Goal: Task Accomplishment & Management: Use online tool/utility

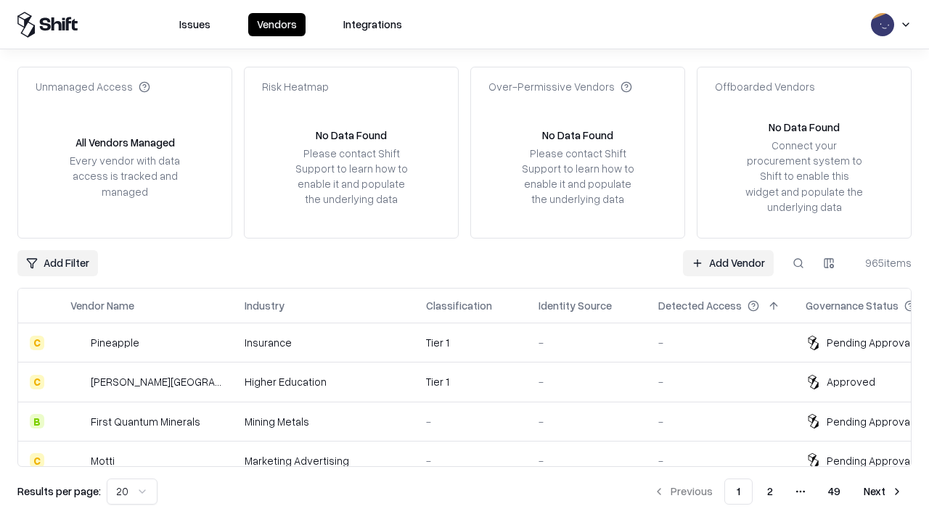
click at [728, 263] on link "Add Vendor" at bounding box center [728, 263] width 91 height 26
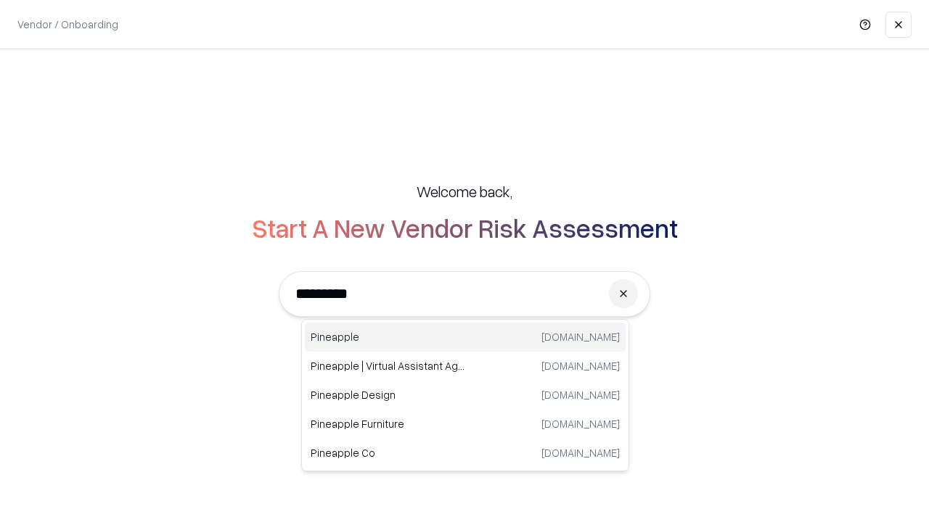
click at [465, 337] on div "Pineapple [DOMAIN_NAME]" at bounding box center [465, 337] width 321 height 29
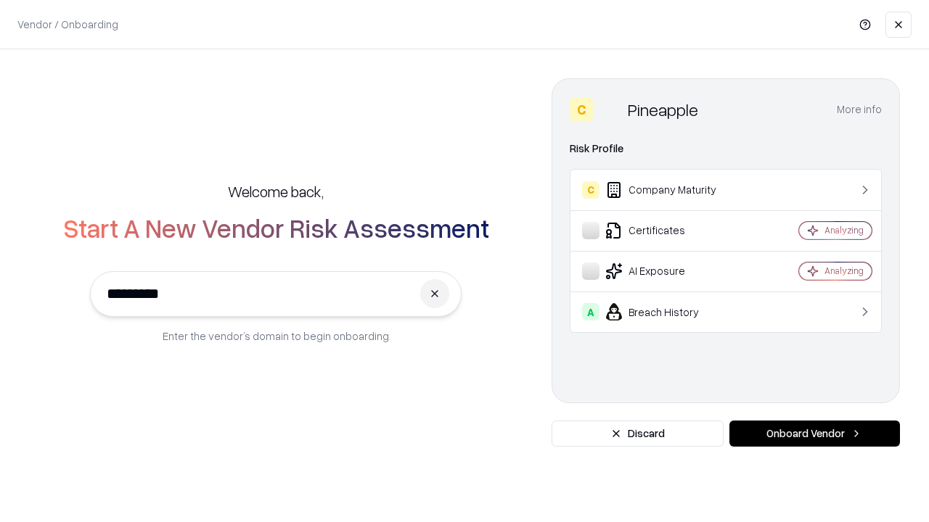
type input "*********"
click at [814, 434] on button "Onboard Vendor" at bounding box center [814, 434] width 170 height 26
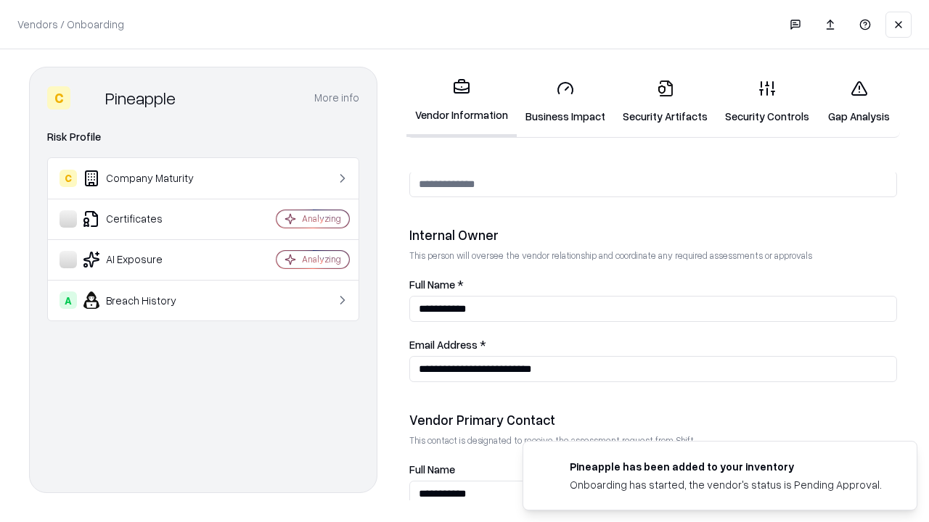
scroll to position [752, 0]
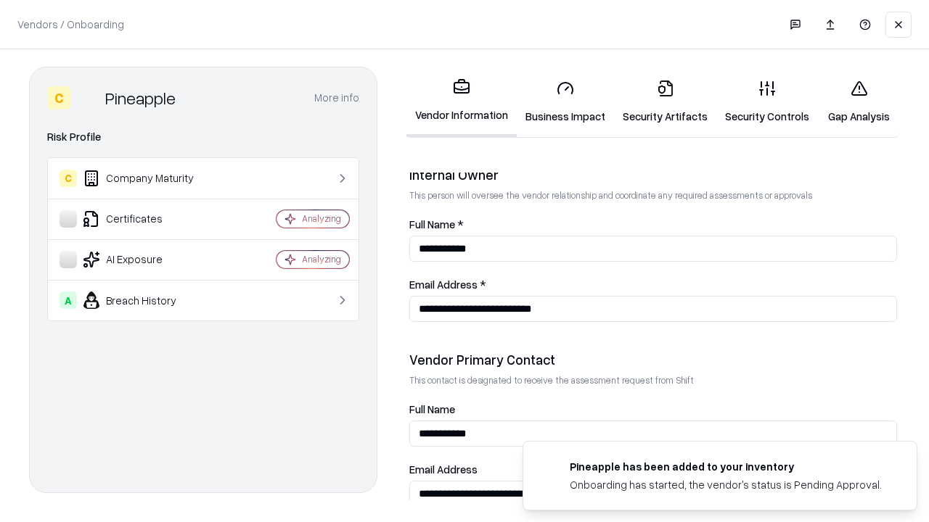
click at [565, 102] on link "Business Impact" at bounding box center [565, 101] width 97 height 67
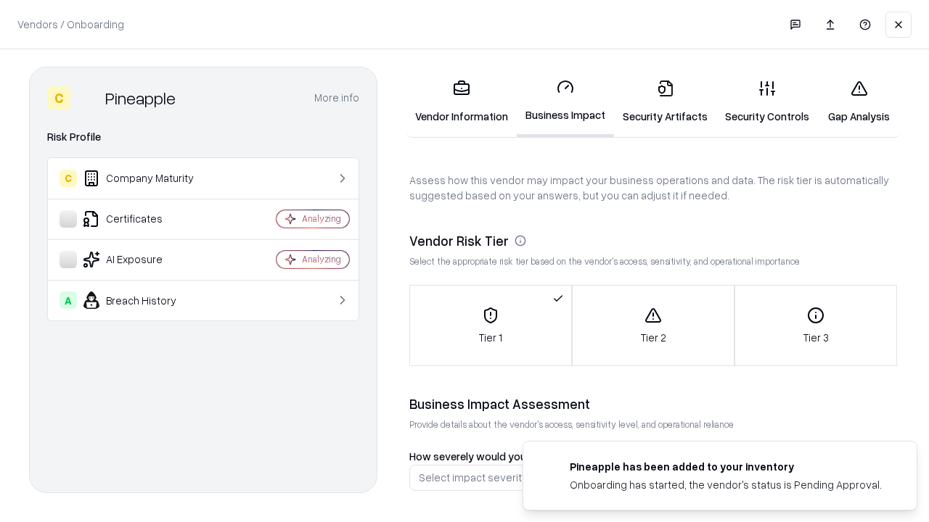
click at [665, 102] on link "Security Artifacts" at bounding box center [665, 101] width 102 height 67
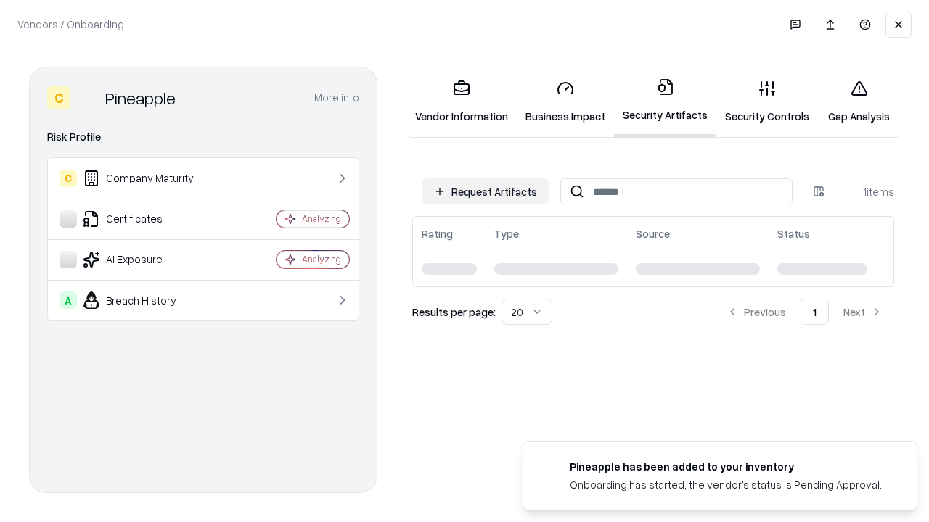
click at [485, 192] on button "Request Artifacts" at bounding box center [485, 191] width 126 height 26
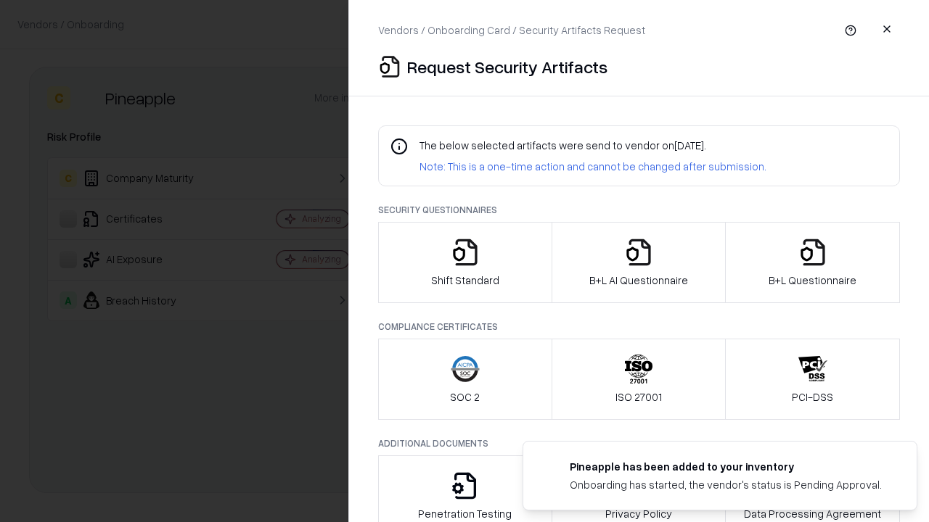
click at [464, 263] on icon "button" at bounding box center [465, 252] width 29 height 29
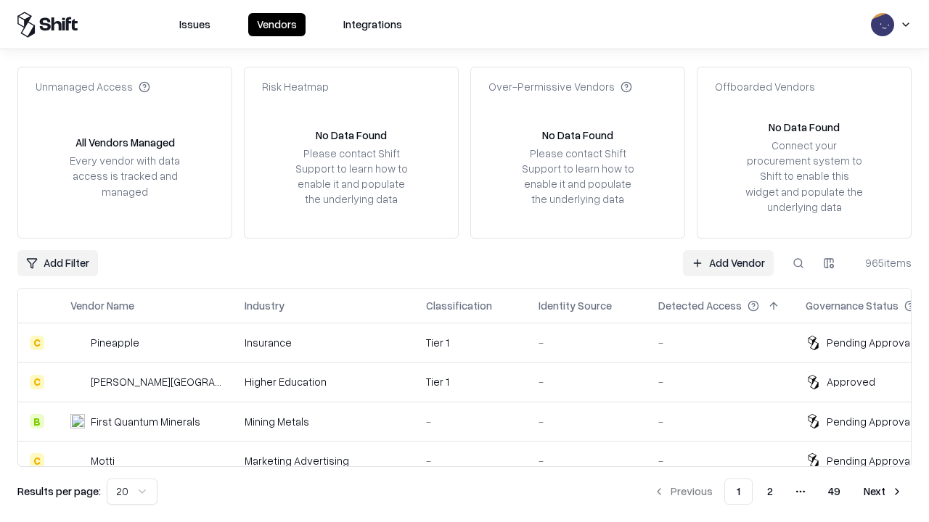
click at [728, 263] on link "Add Vendor" at bounding box center [728, 263] width 91 height 26
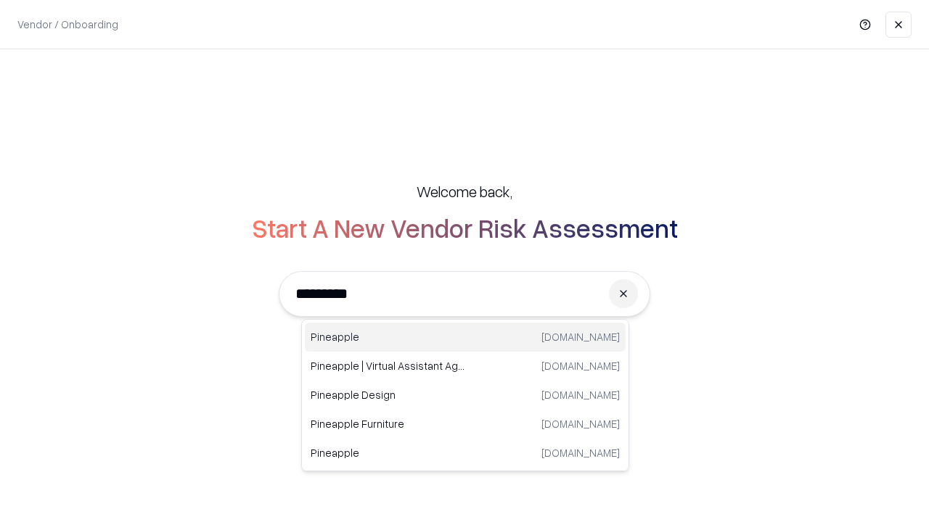
click at [465, 337] on div "Pineapple [DOMAIN_NAME]" at bounding box center [465, 337] width 321 height 29
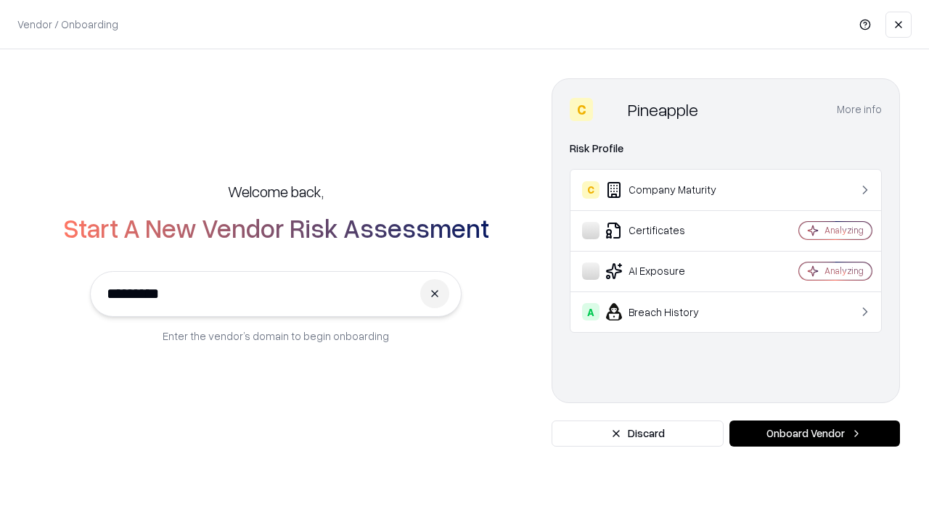
type input "*********"
click at [814, 434] on button "Onboard Vendor" at bounding box center [814, 434] width 170 height 26
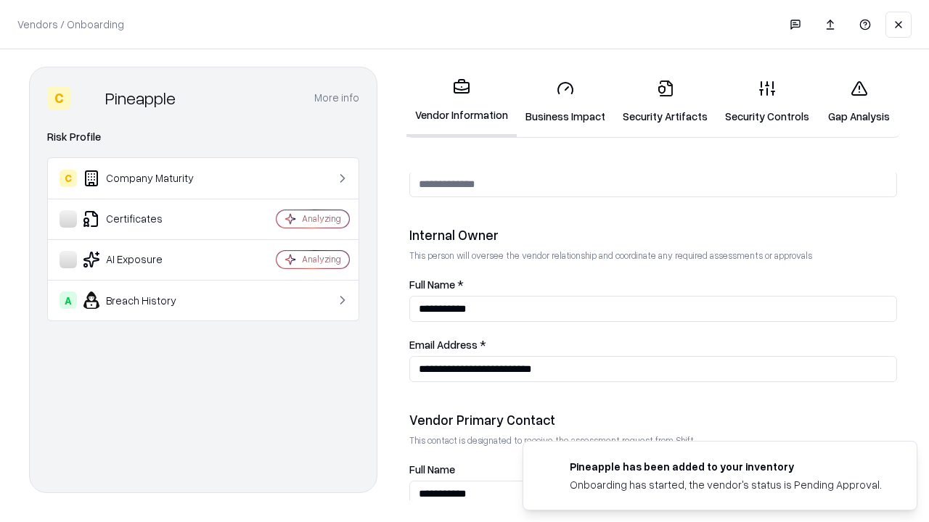
scroll to position [752, 0]
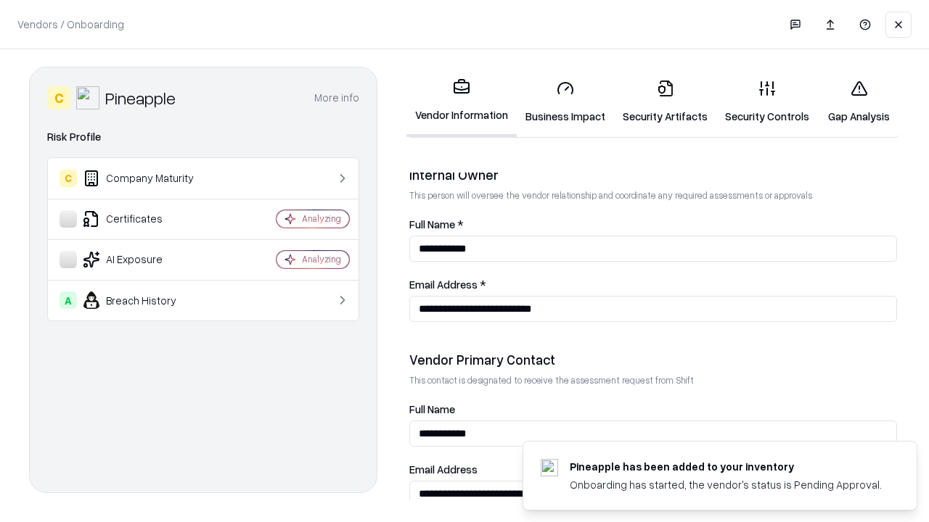
click at [858, 102] on link "Gap Analysis" at bounding box center [859, 101] width 82 height 67
